Goal: Transaction & Acquisition: Download file/media

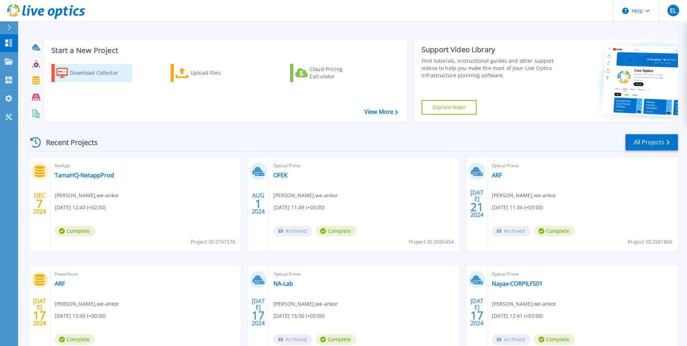
click at [94, 77] on div "Download Collector" at bounding box center [99, 73] width 58 height 14
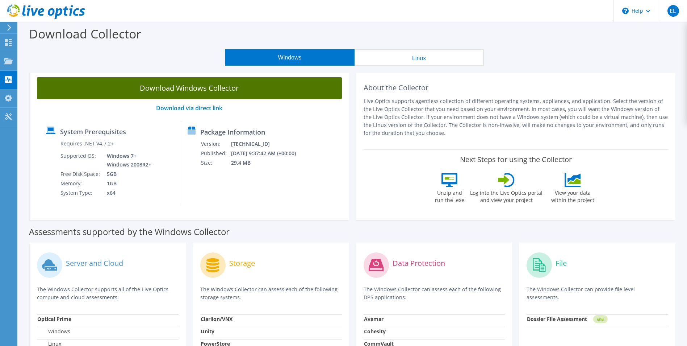
click at [142, 89] on link "Download Windows Collector" at bounding box center [189, 88] width 305 height 22
